Goal: Entertainment & Leisure: Consume media (video, audio)

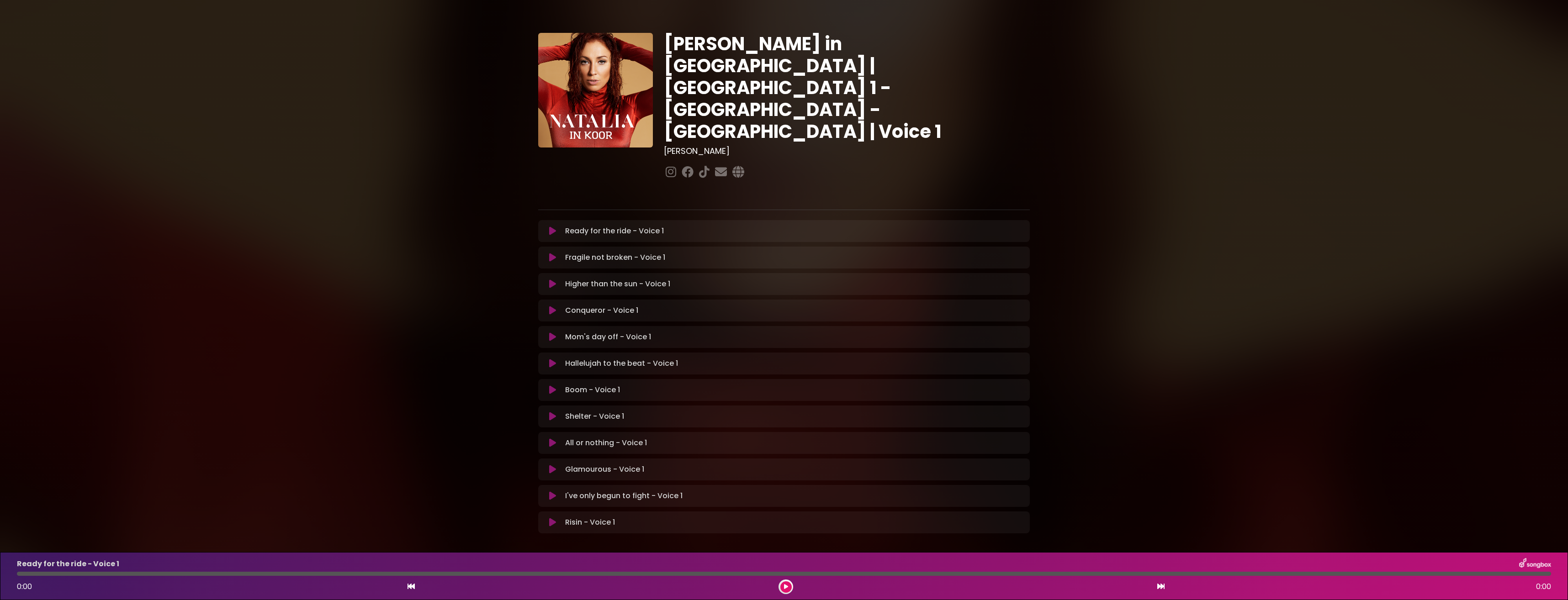
click at [556, 279] on button at bounding box center [552, 284] width 17 height 9
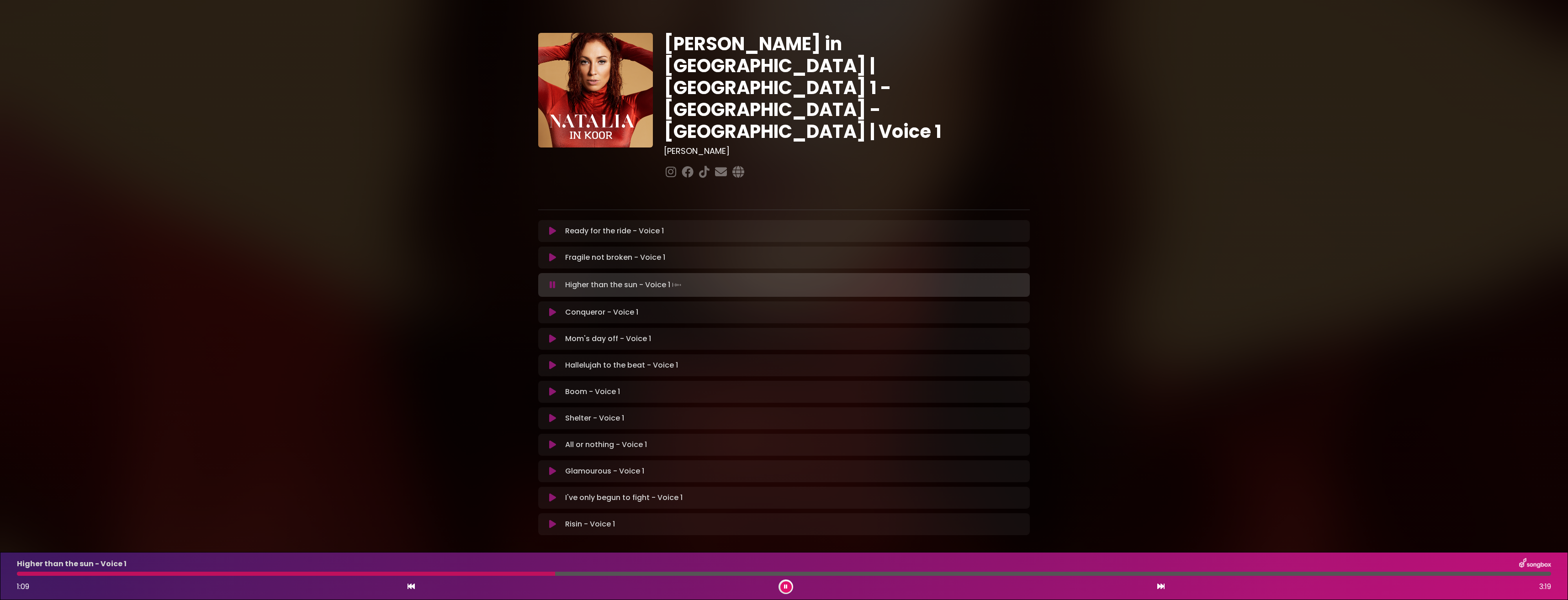
click at [55, 576] on div "Higher than the sun - Voice 1 1:09 3:19" at bounding box center [784, 576] width 1545 height 36
click at [31, 570] on div "Higher than the sun - Voice 1 1:10 3:19" at bounding box center [784, 576] width 1545 height 36
click at [559, 573] on div at bounding box center [288, 573] width 543 height 4
drag, startPoint x: 455, startPoint y: 574, endPoint x: 438, endPoint y: 573, distance: 17.0
click at [455, 574] on div at bounding box center [290, 573] width 548 height 4
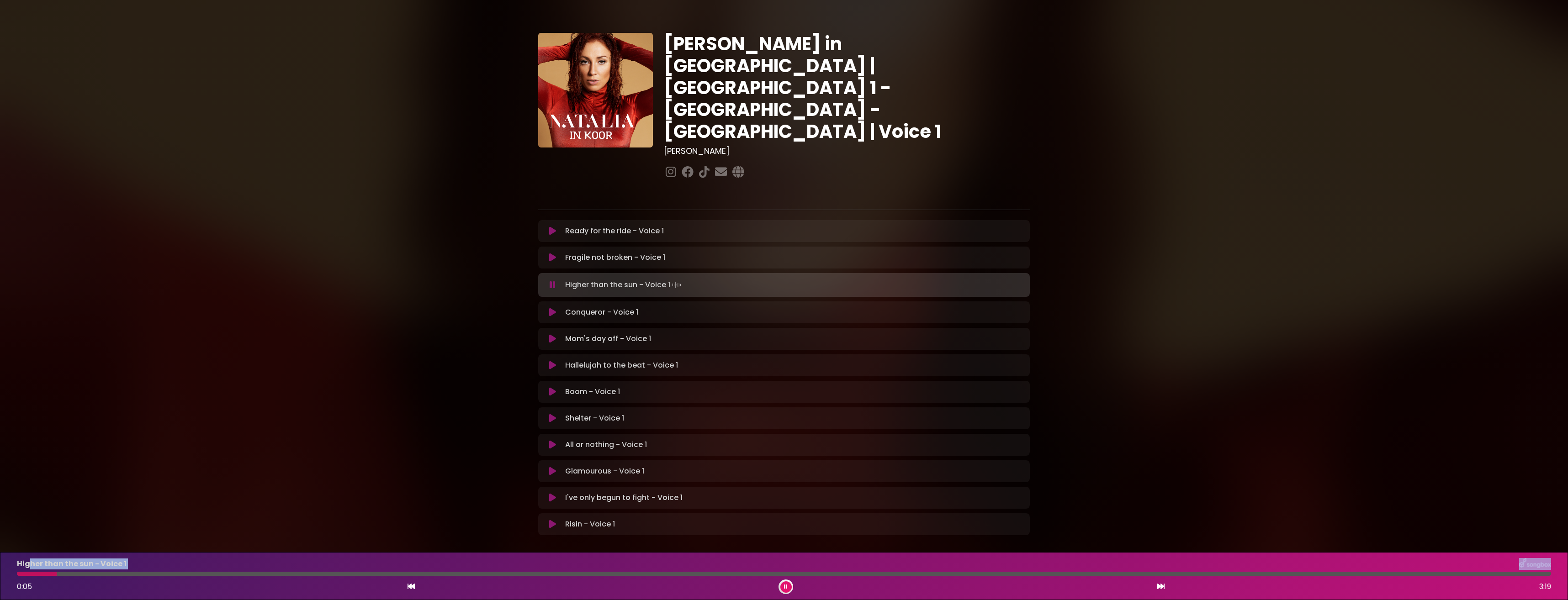
click at [51, 575] on div at bounding box center [36, 573] width 40 height 4
click at [21, 575] on div at bounding box center [36, 573] width 40 height 4
click at [786, 582] on button at bounding box center [786, 586] width 11 height 11
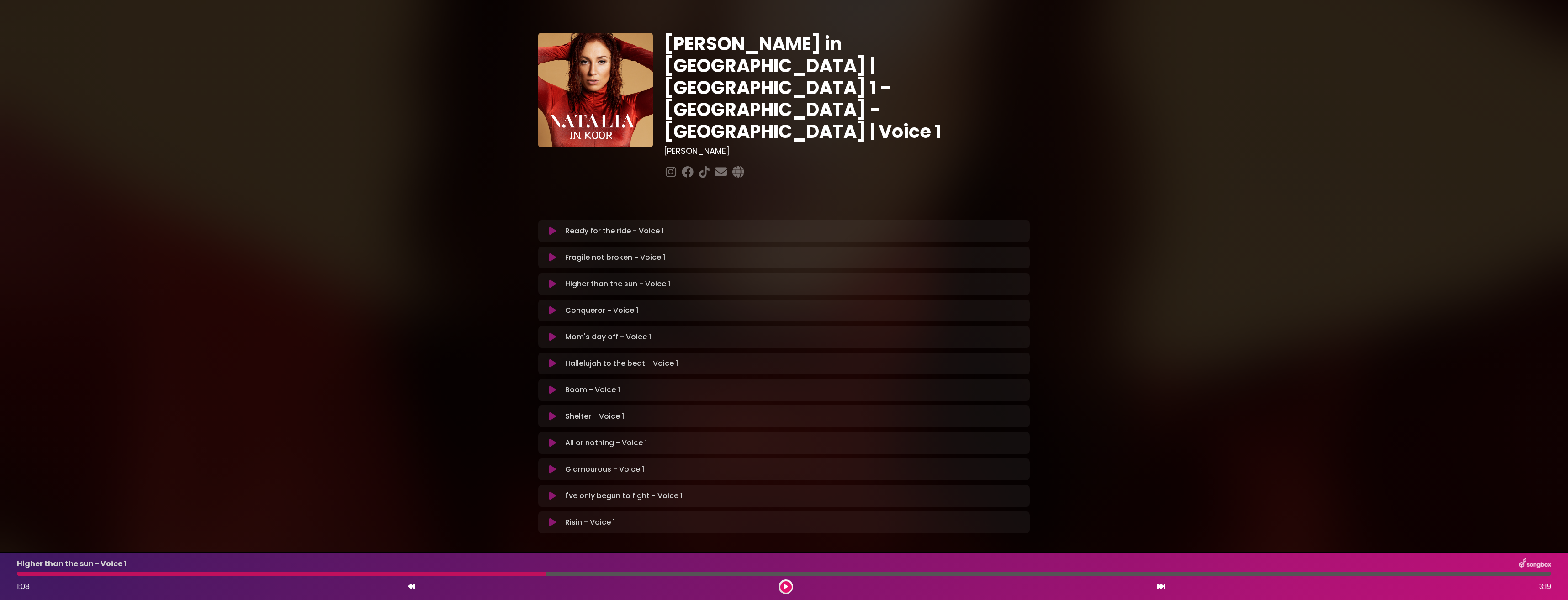
click at [550, 279] on icon at bounding box center [552, 284] width 7 height 9
click at [19, 573] on div at bounding box center [290, 573] width 546 height 4
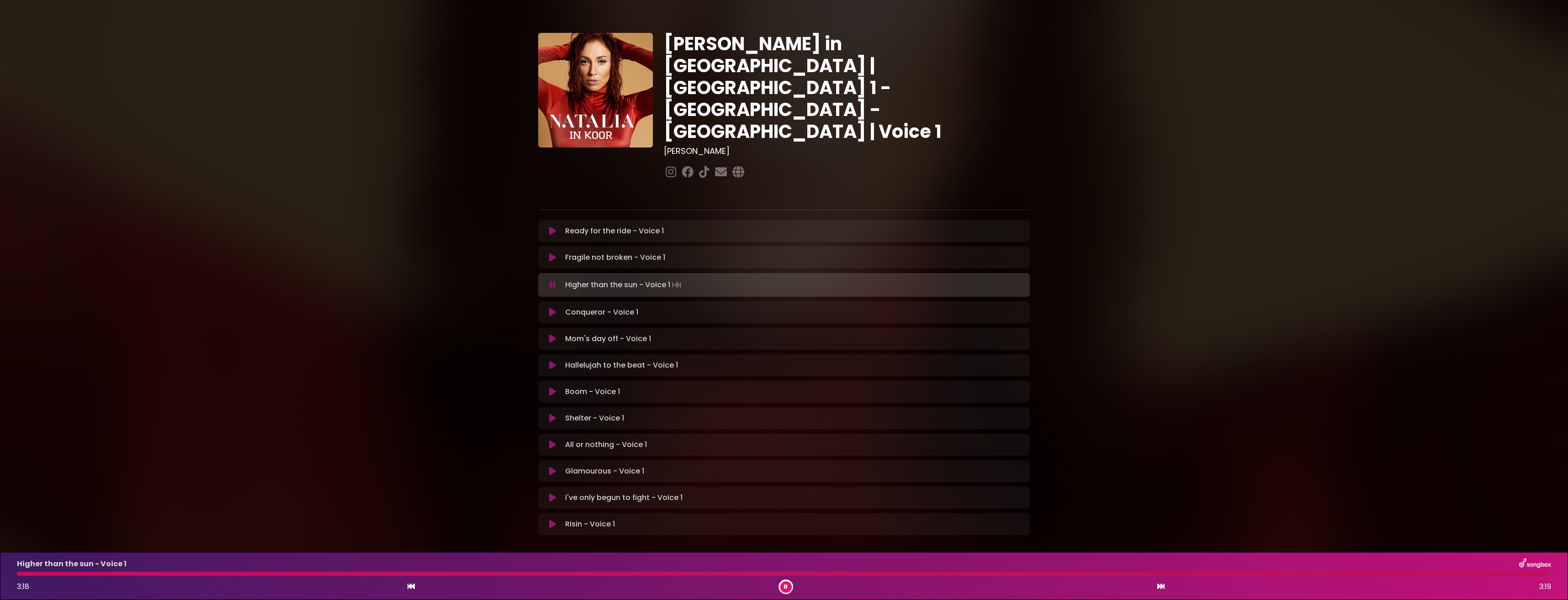
click at [1327, 576] on div "Higher than the sun - Voice 1 3:18 3:19" at bounding box center [784, 576] width 1545 height 36
click at [1323, 570] on div "Conqueror - Voice 1" at bounding box center [784, 564] width 1545 height 12
click at [1323, 573] on div at bounding box center [784, 573] width 1534 height 4
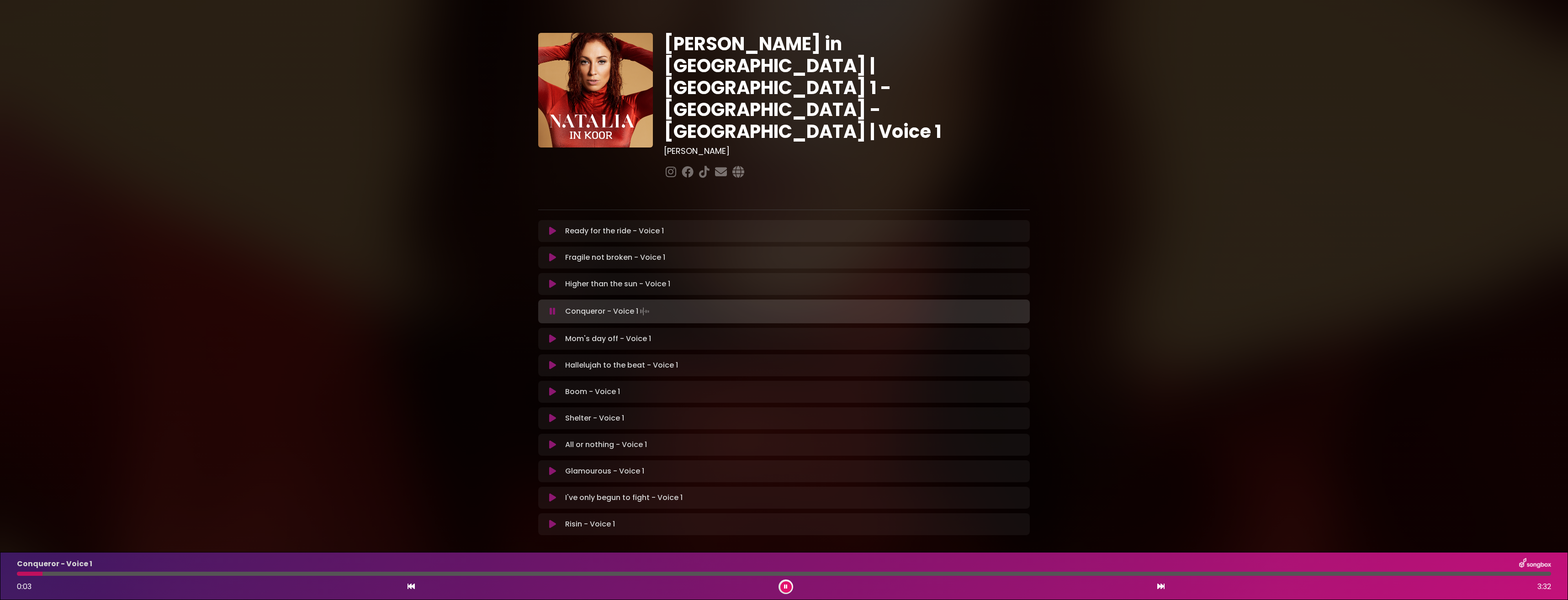
click at [555, 279] on icon at bounding box center [552, 284] width 7 height 9
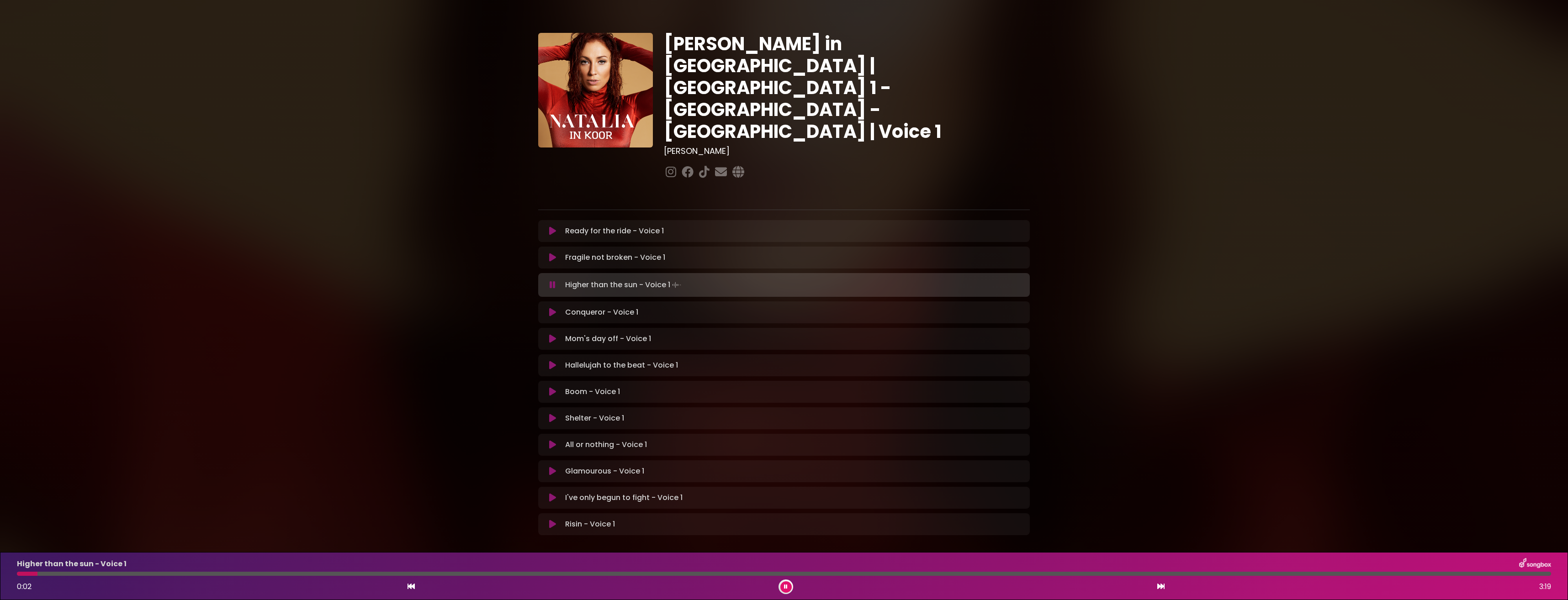
click at [1151, 572] on div at bounding box center [784, 573] width 1534 height 4
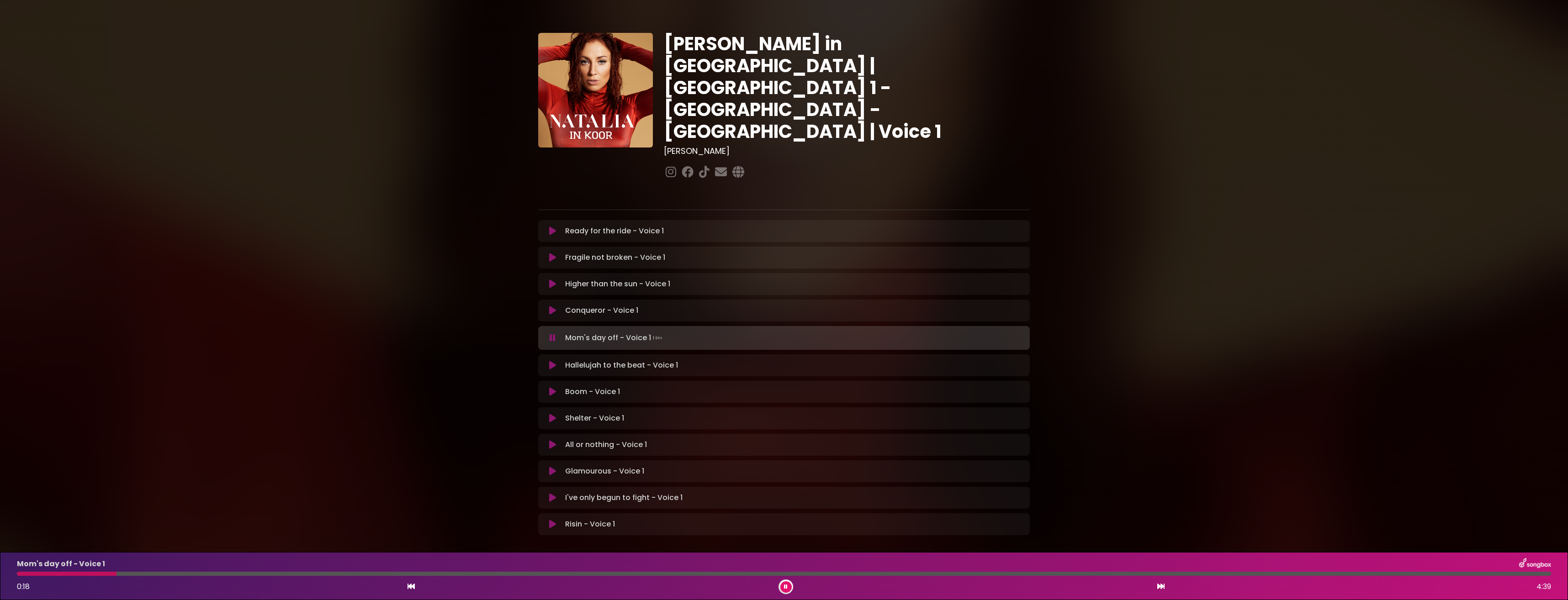
drag, startPoint x: 555, startPoint y: 278, endPoint x: 552, endPoint y: 298, distance: 20.2
click at [554, 305] on icon at bounding box center [552, 311] width 8 height 11
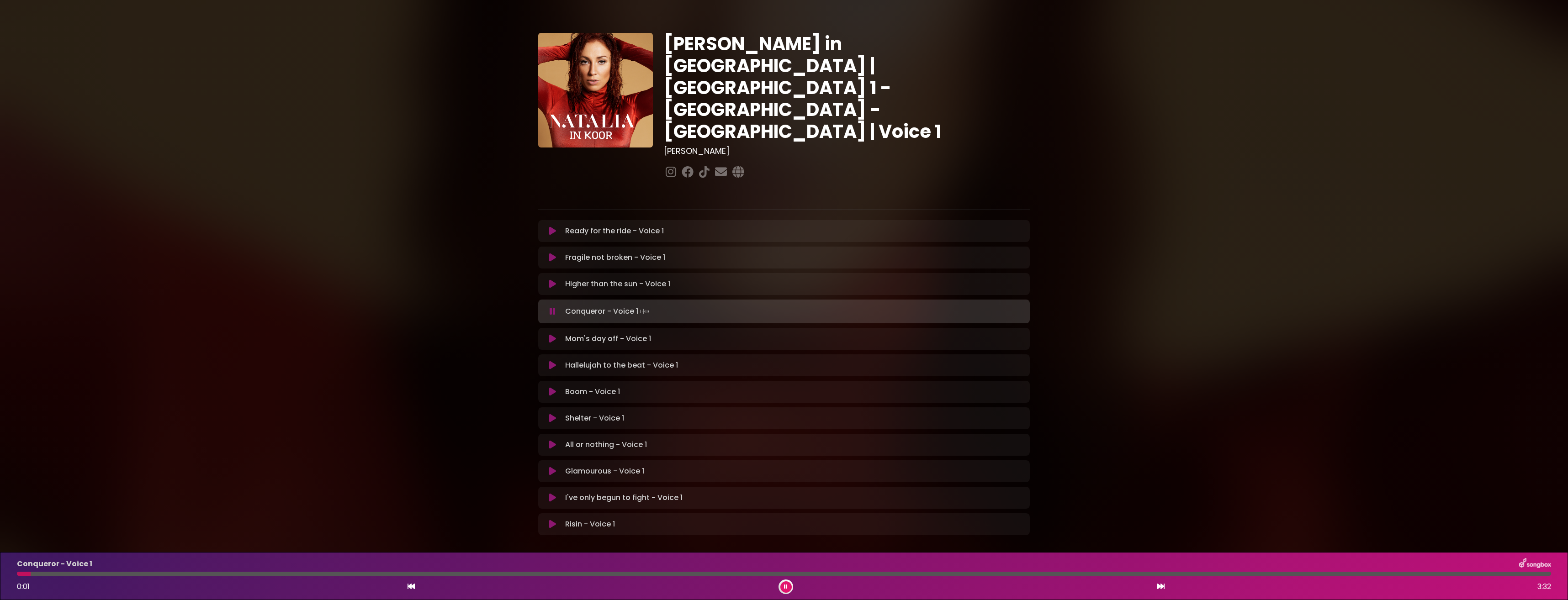
click at [787, 584] on button at bounding box center [786, 586] width 11 height 11
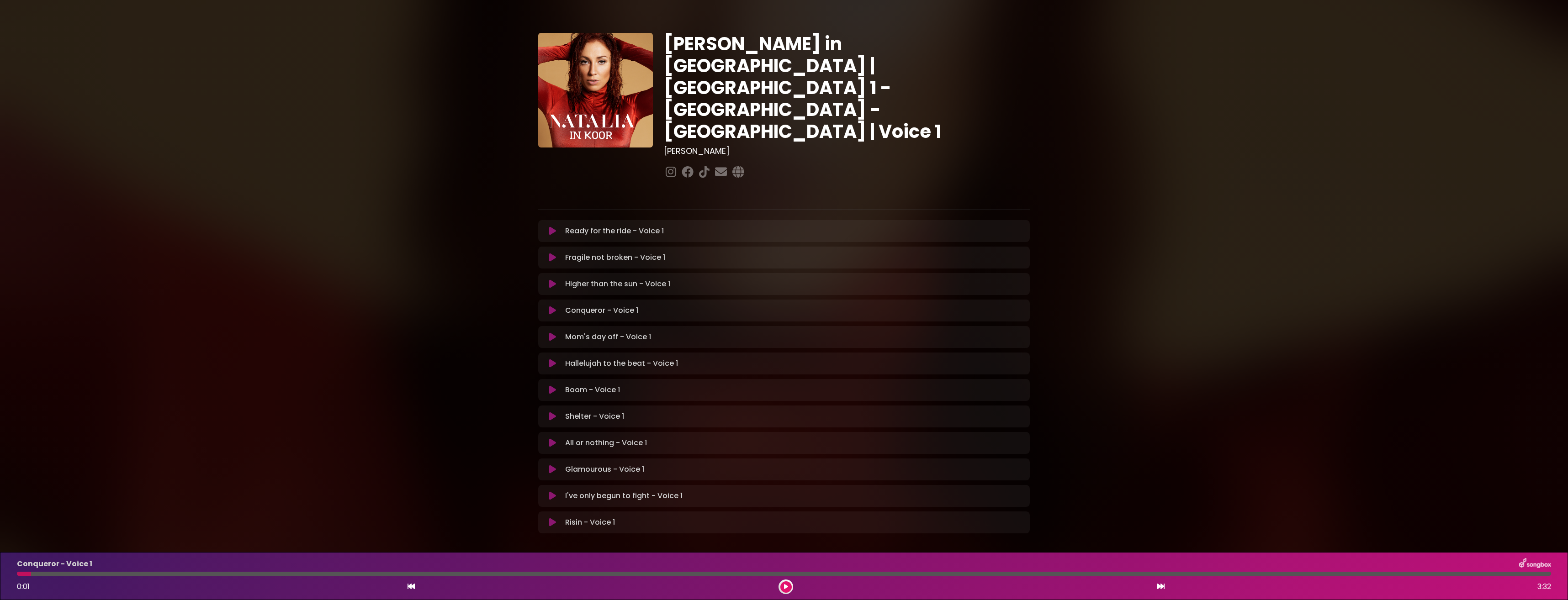
drag, startPoint x: 549, startPoint y: 278, endPoint x: 535, endPoint y: 276, distance: 14.1
click at [549, 305] on icon at bounding box center [552, 310] width 8 height 10
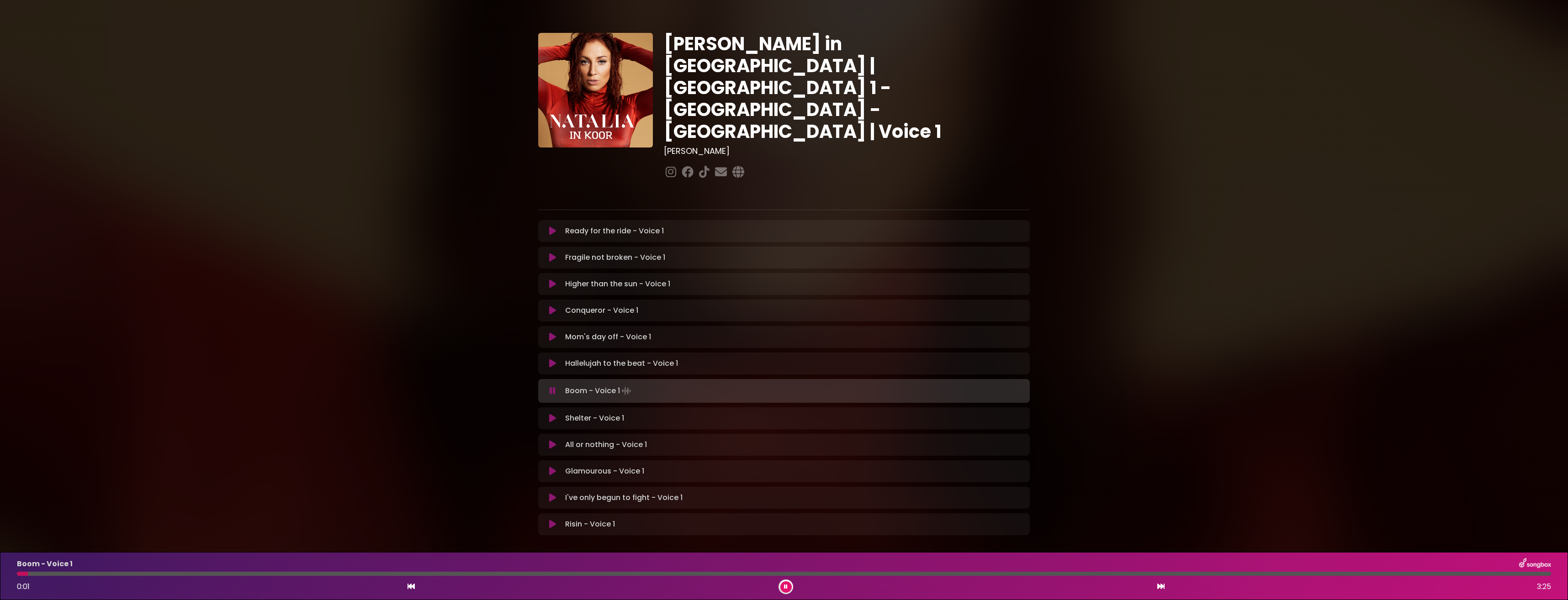
click at [784, 585] on button at bounding box center [786, 586] width 11 height 11
